Goal: Check status: Check status

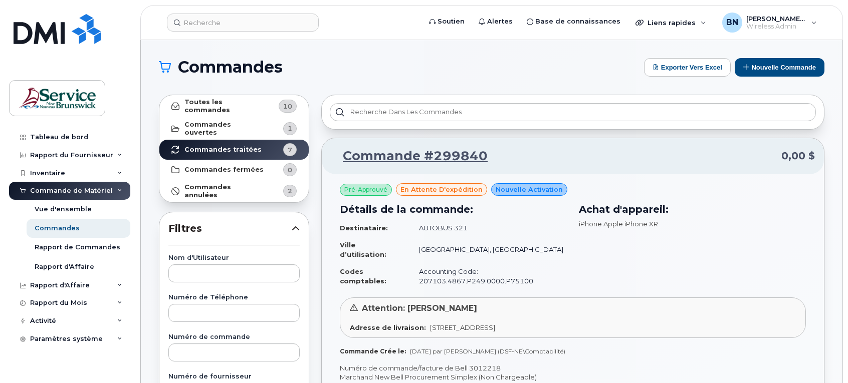
scroll to position [251, 0]
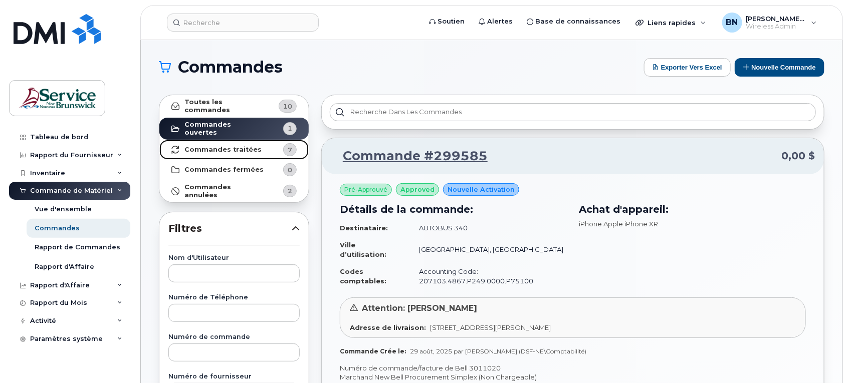
click at [224, 146] on strong "Commandes traitées" at bounding box center [222, 150] width 77 height 8
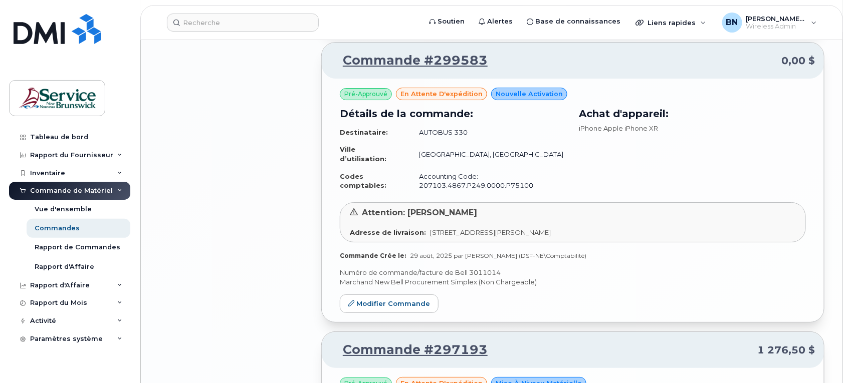
scroll to position [1524, 0]
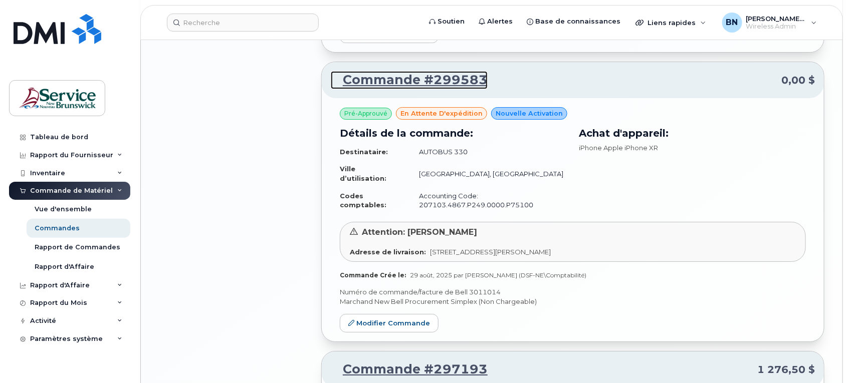
click at [426, 84] on link "Commande #299583" at bounding box center [409, 80] width 157 height 18
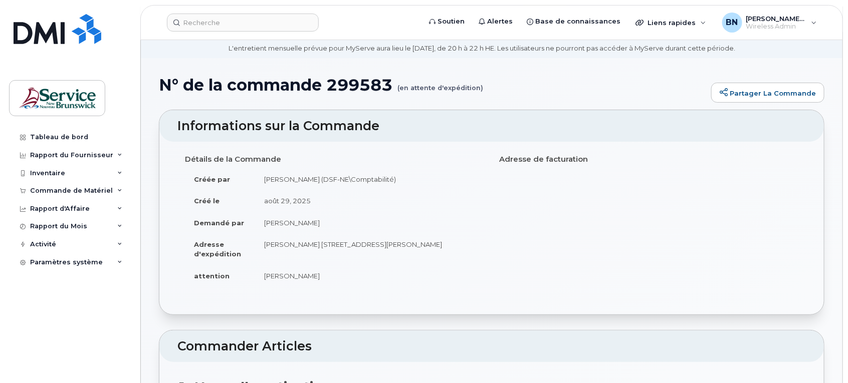
scroll to position [251, 0]
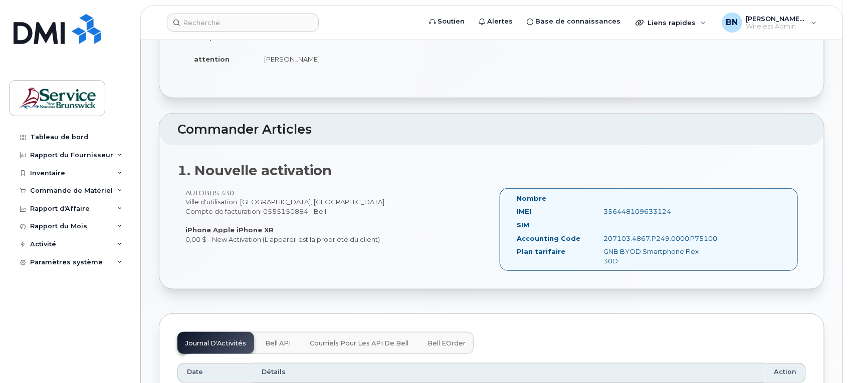
click at [281, 340] on span "Bell API" at bounding box center [278, 344] width 26 height 8
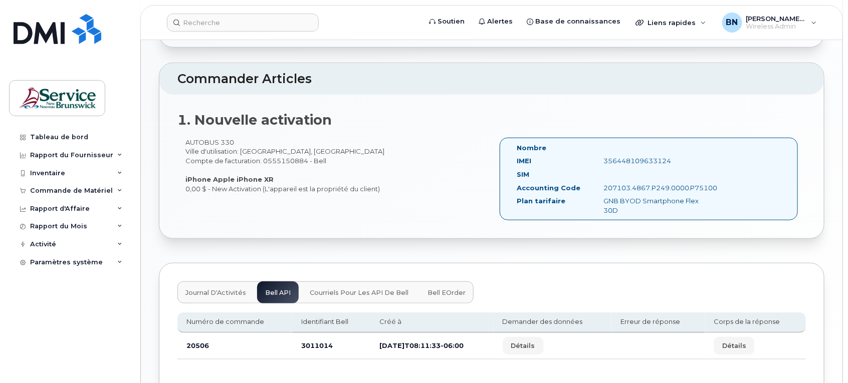
scroll to position [364, 0]
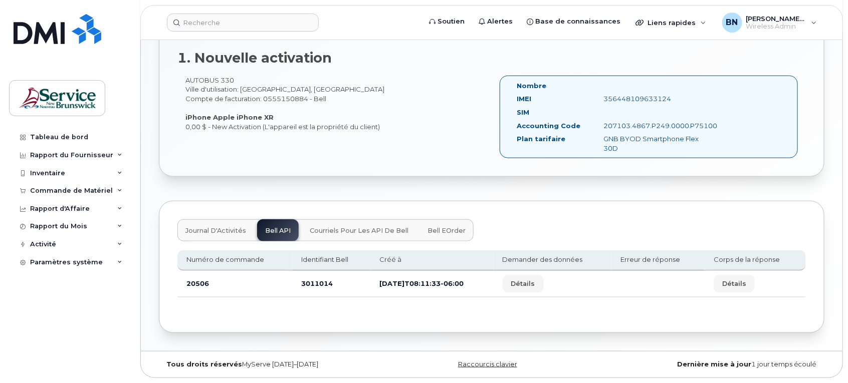
click at [378, 234] on span "Courriels pour les API de Bell" at bounding box center [359, 231] width 99 height 8
